Goal: Information Seeking & Learning: Find specific fact

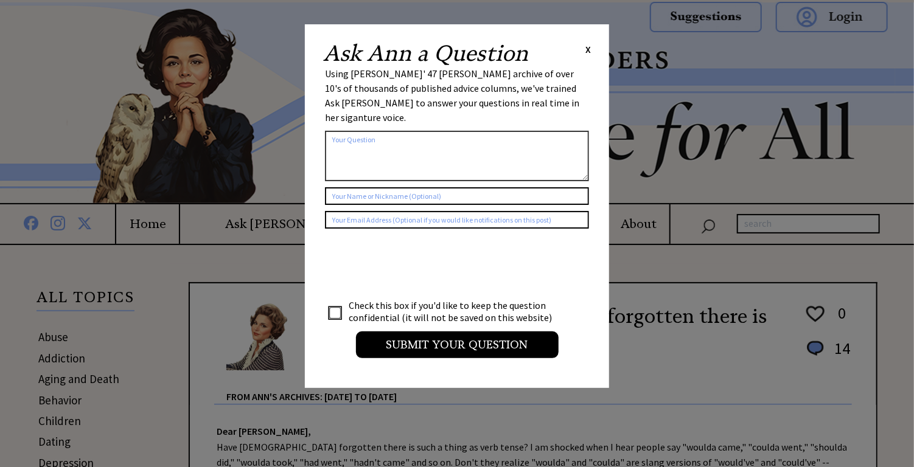
click at [588, 51] on span "X" at bounding box center [587, 49] width 5 height 12
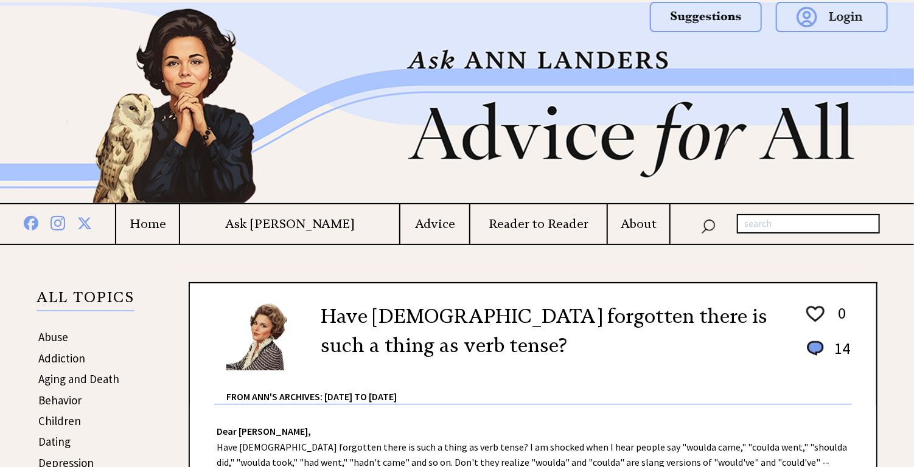
click at [631, 221] on h4 "About" at bounding box center [638, 224] width 61 height 15
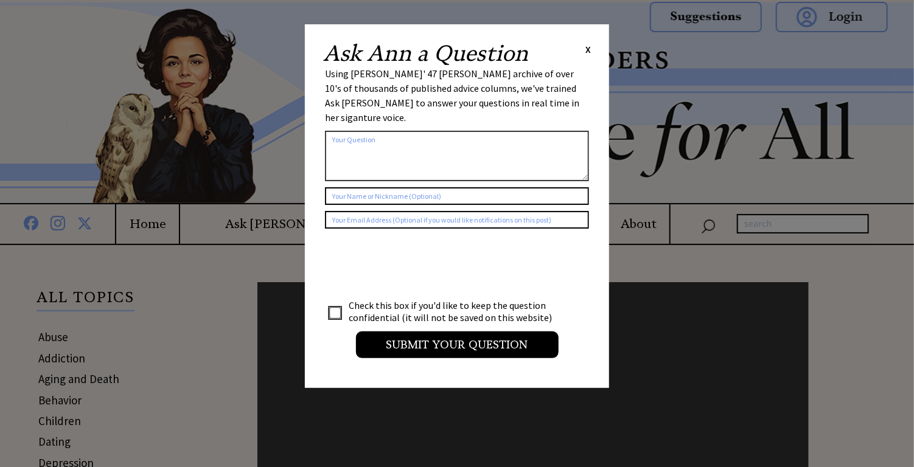
click at [592, 51] on div "Ask Ann a Question X Using Ann Landers' 47 vear archive of over 10's of thousan…" at bounding box center [457, 206] width 304 height 364
click at [589, 50] on span "X" at bounding box center [587, 49] width 5 height 12
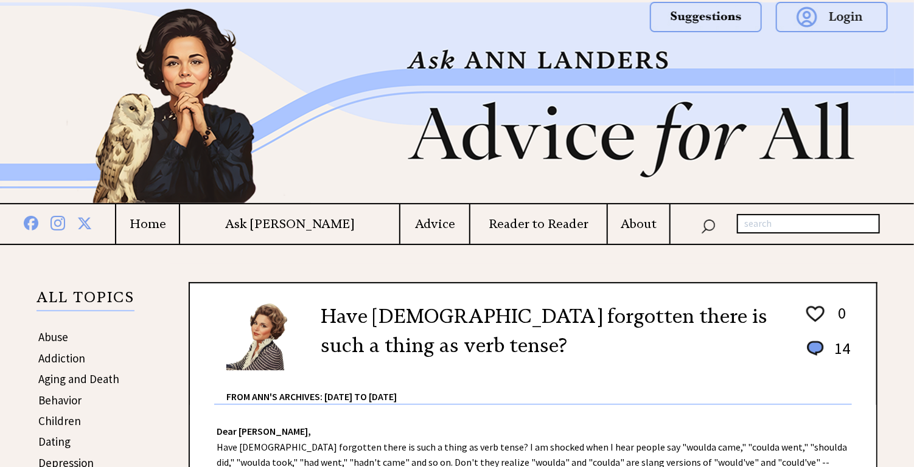
click at [628, 228] on h4 "About" at bounding box center [638, 224] width 61 height 15
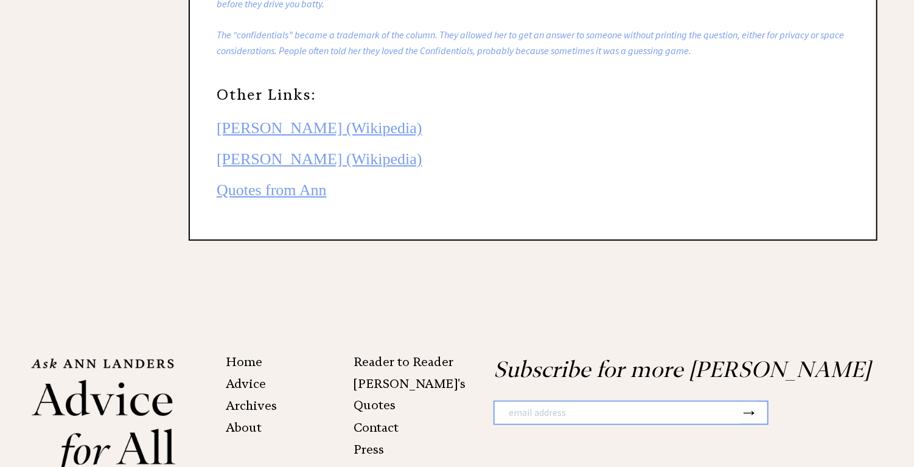
scroll to position [2735, 0]
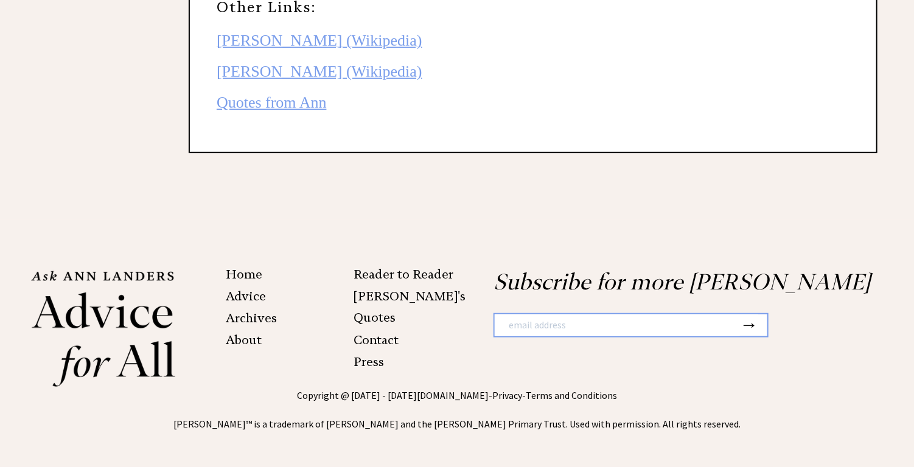
click at [256, 323] on link "Archives" at bounding box center [251, 318] width 51 height 15
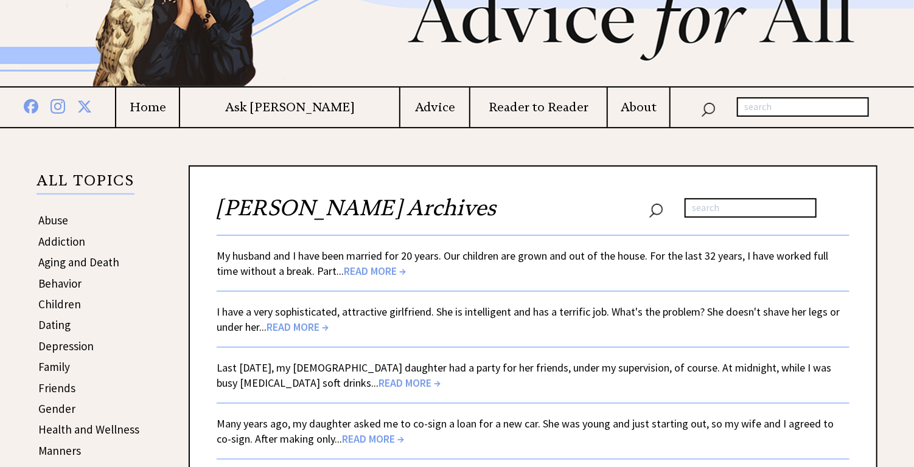
scroll to position [183, 0]
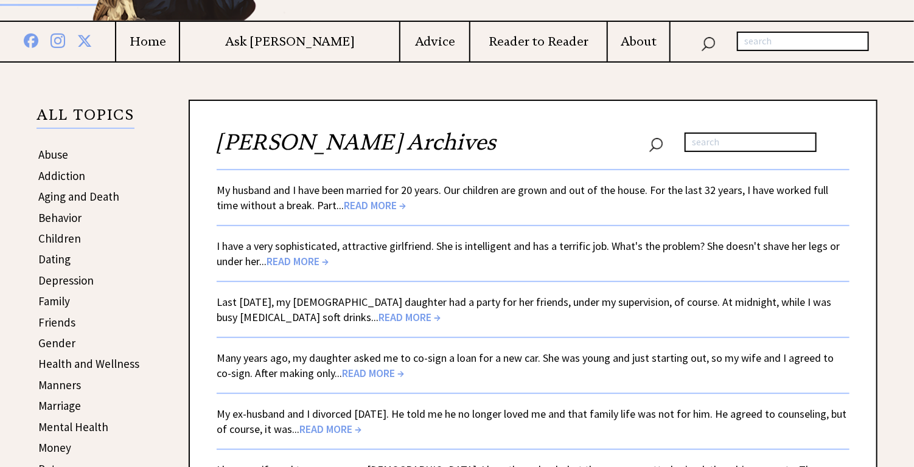
click at [721, 139] on input "text" at bounding box center [751, 142] width 132 height 19
type input ""search out a forgotten friend""
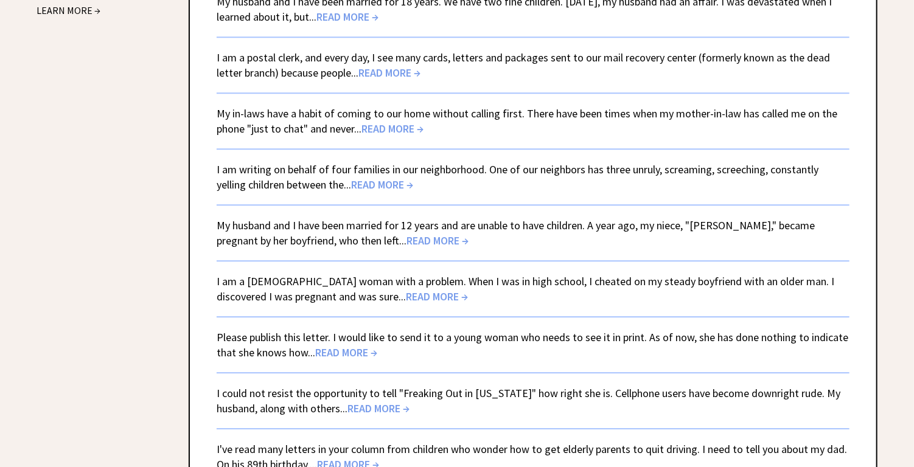
scroll to position [1336, 0]
